Goal: Information Seeking & Learning: Find contact information

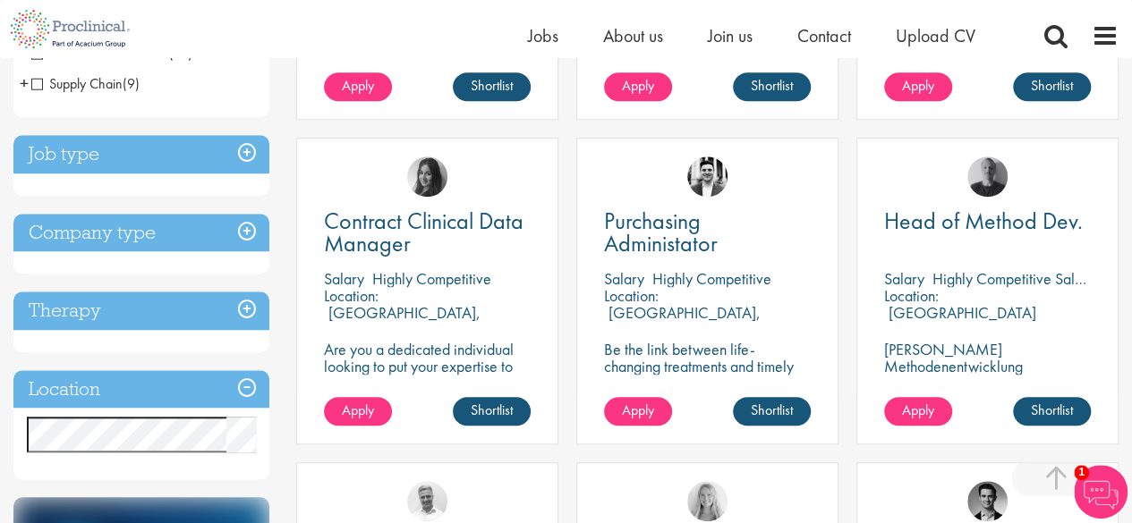
scroll to position [604, 0]
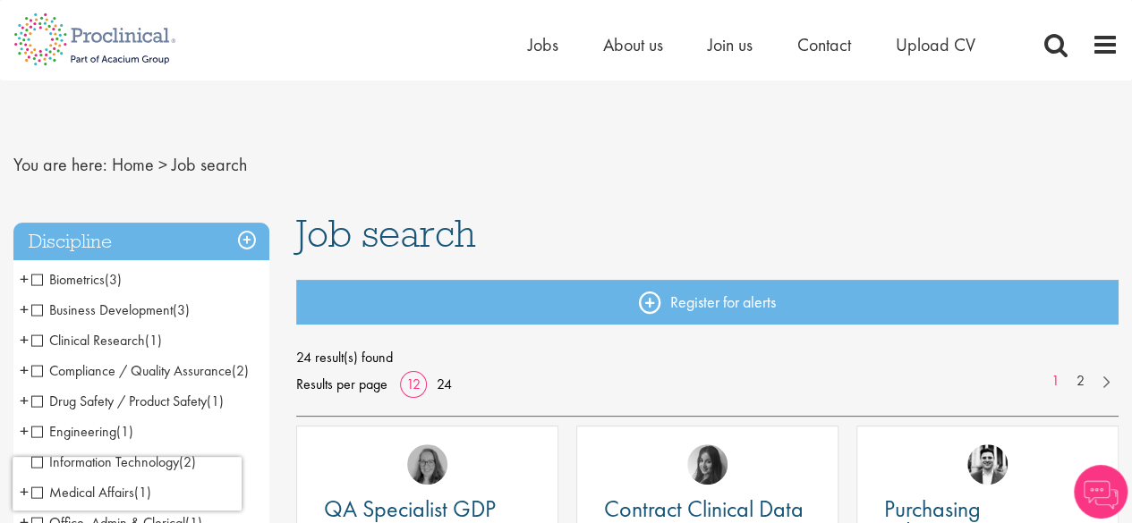
click at [889, 174] on nav "You are here: Home > Job search" at bounding box center [565, 165] width 1105 height 44
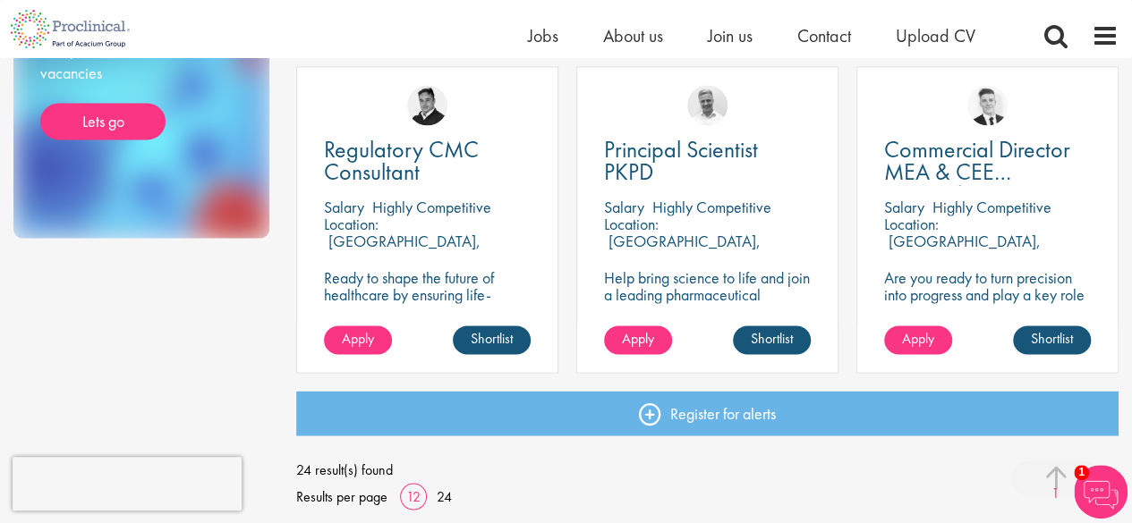
scroll to position [1360, 0]
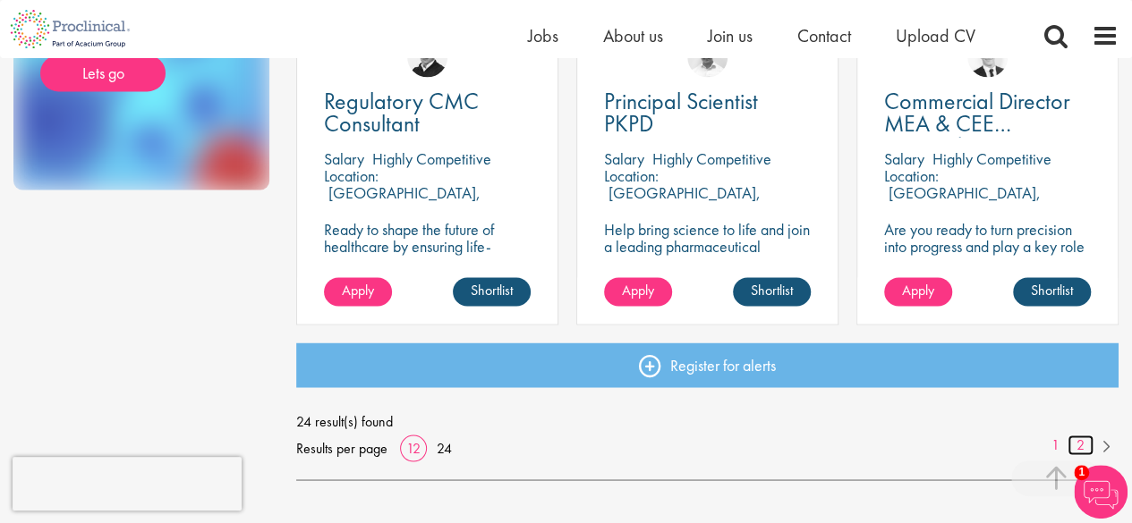
click at [1075, 448] on link "2" at bounding box center [1080, 445] width 26 height 21
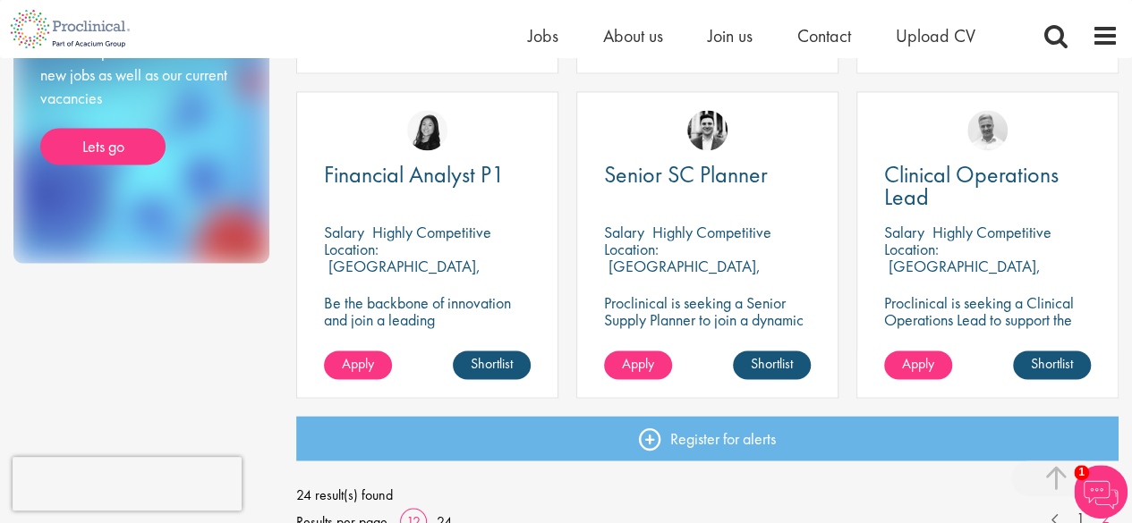
scroll to position [1288, 0]
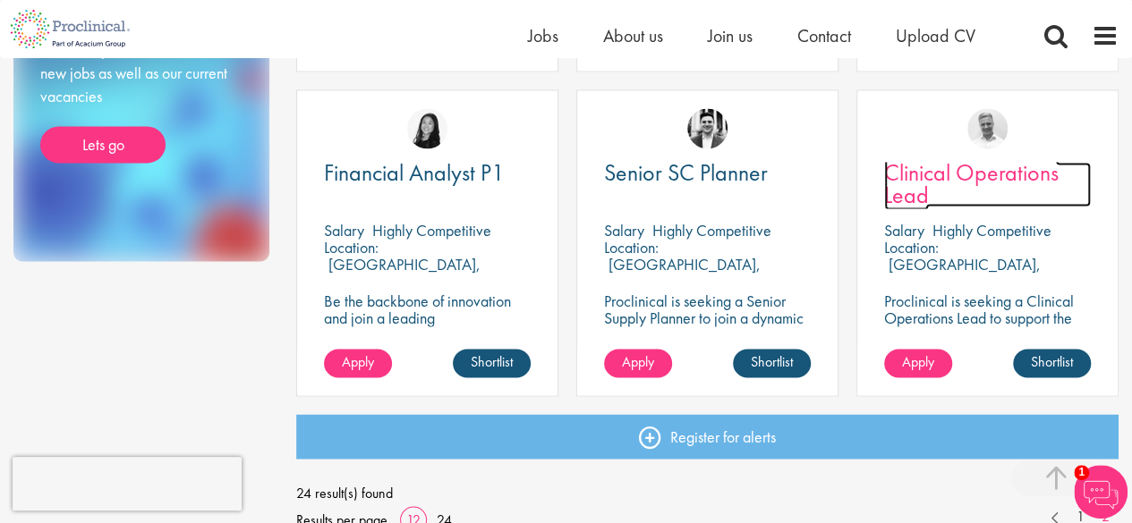
click at [959, 162] on span "Clinical Operations Lead" at bounding box center [971, 183] width 174 height 53
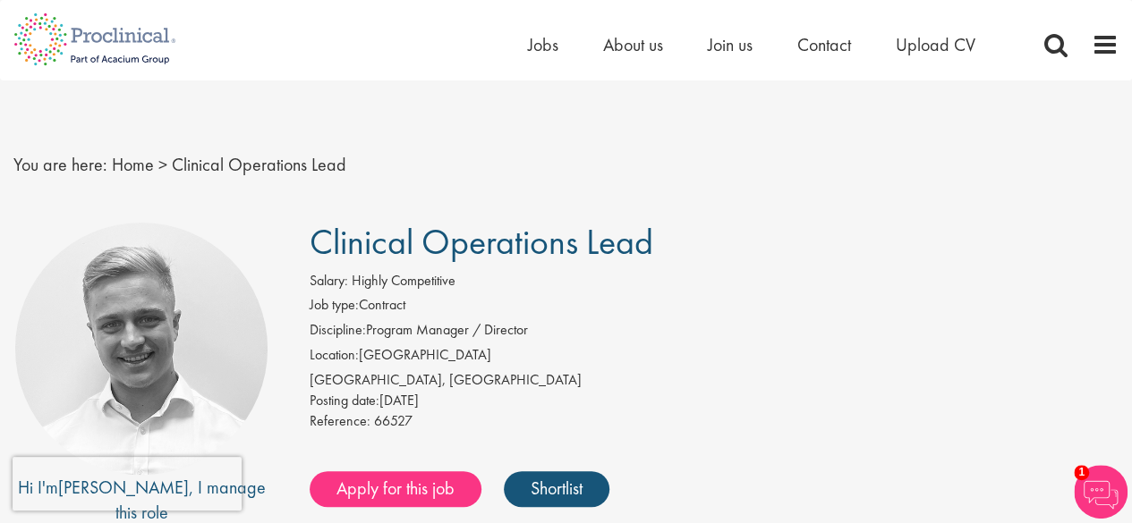
drag, startPoint x: 654, startPoint y: 257, endPoint x: 299, endPoint y: 246, distance: 355.4
copy span "Clinical Operations Lead"
click at [818, 49] on span "Contact" at bounding box center [824, 44] width 54 height 23
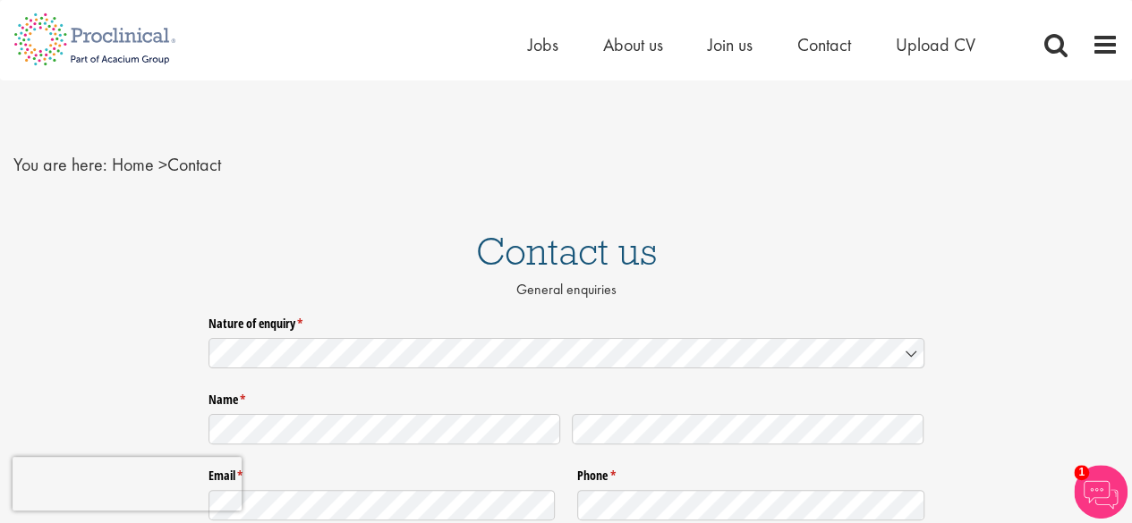
click at [1084, 489] on img at bounding box center [1101, 492] width 54 height 54
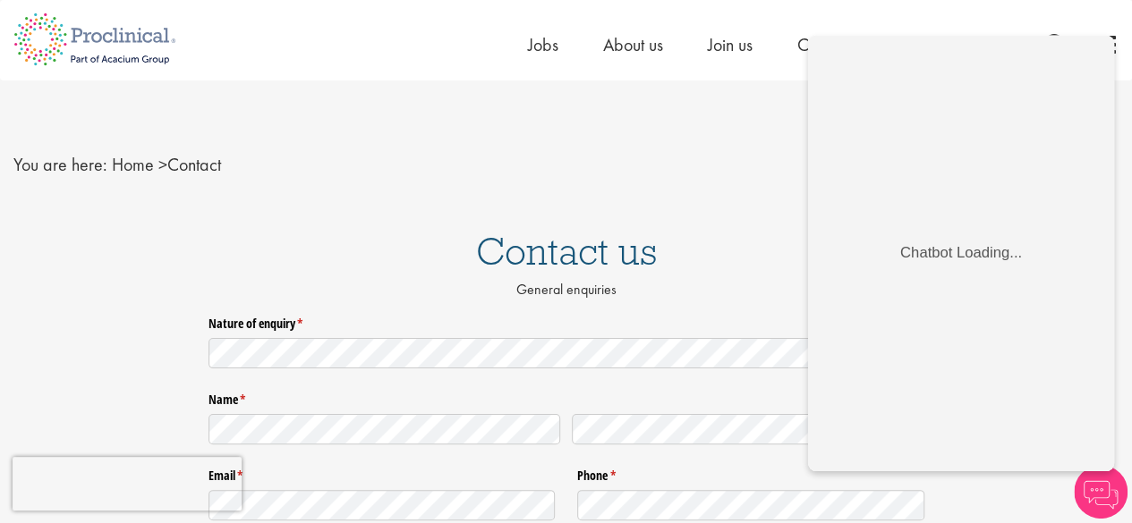
click at [1085, 489] on img at bounding box center [1101, 492] width 54 height 54
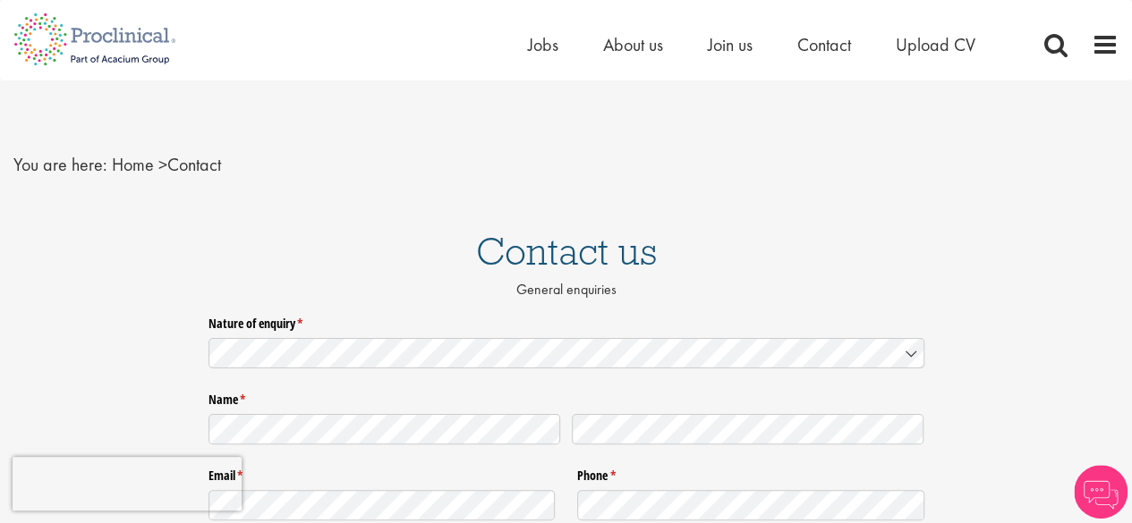
click at [1085, 489] on img at bounding box center [1101, 492] width 54 height 54
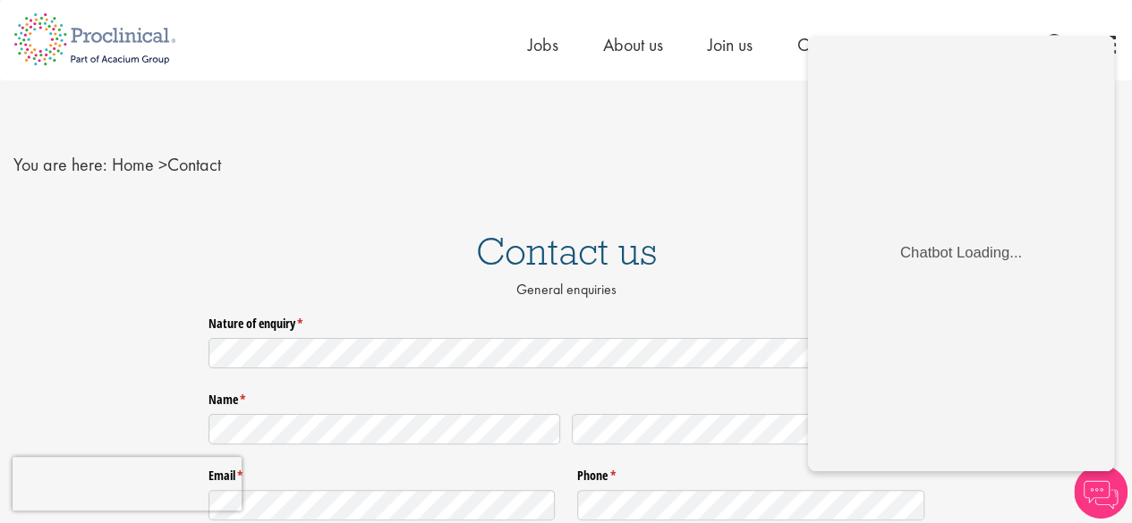
click at [747, 221] on div "Contact us General enquiries" at bounding box center [566, 262] width 1159 height 96
